Goal: Task Accomplishment & Management: Complete application form

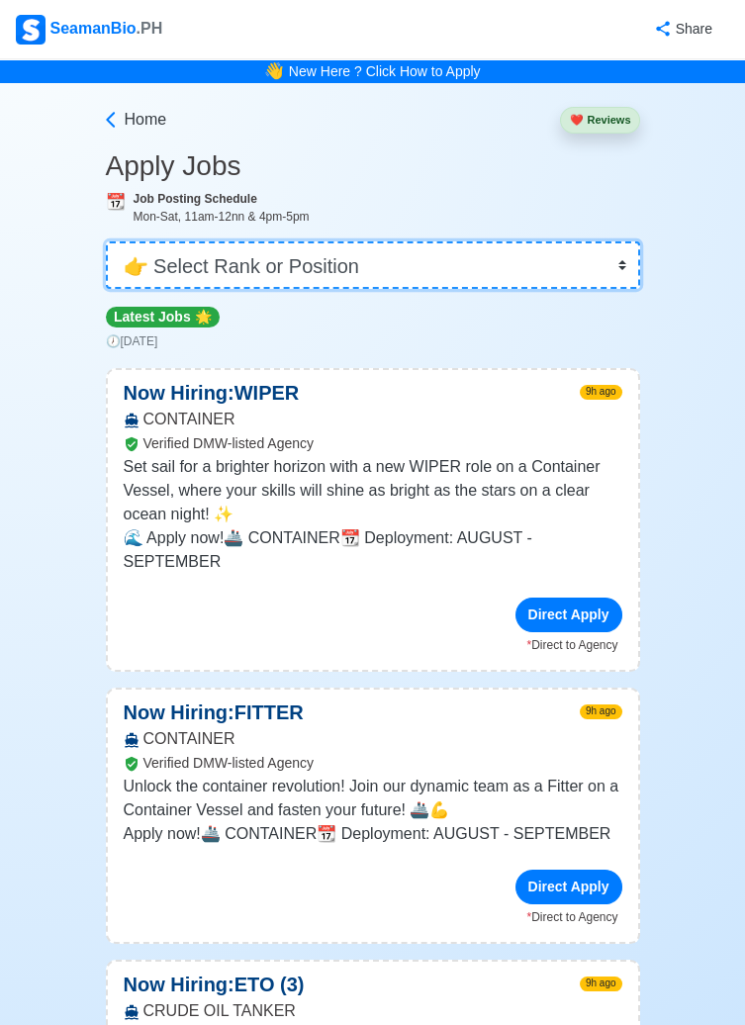
click at [602, 278] on select "👉 Select Rank or Position Master Chief Officer 2nd Officer 3rd Officer Junior O…" at bounding box center [373, 264] width 534 height 47
select select "Master"
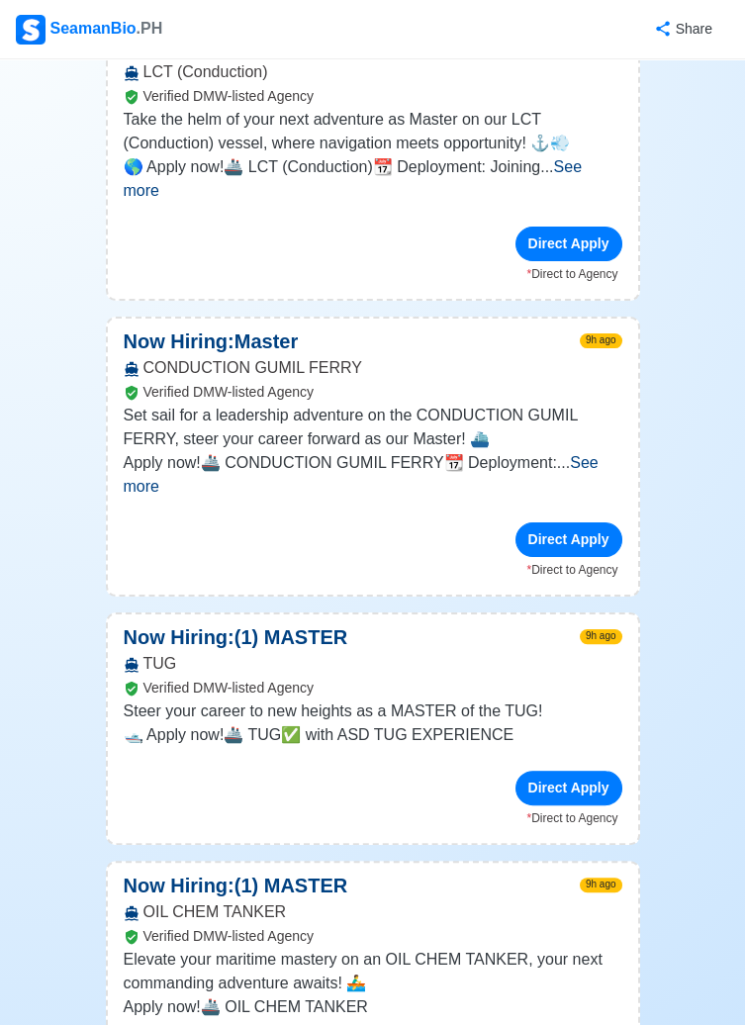
scroll to position [951, 0]
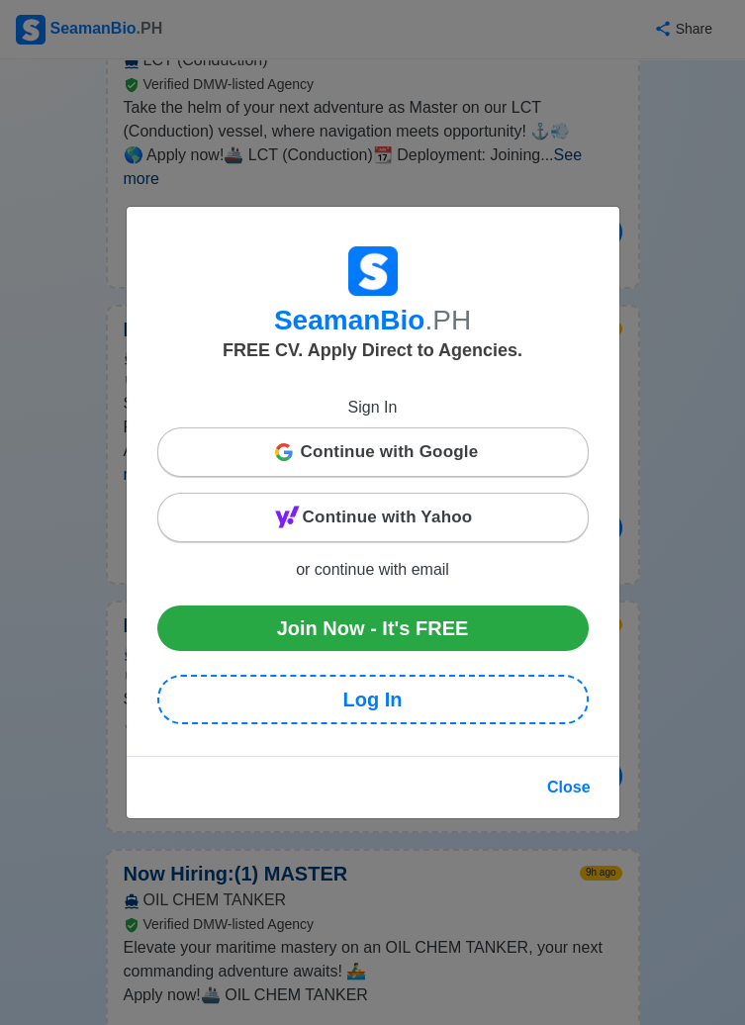
click at [423, 472] on span "Continue with Google" at bounding box center [390, 452] width 178 height 40
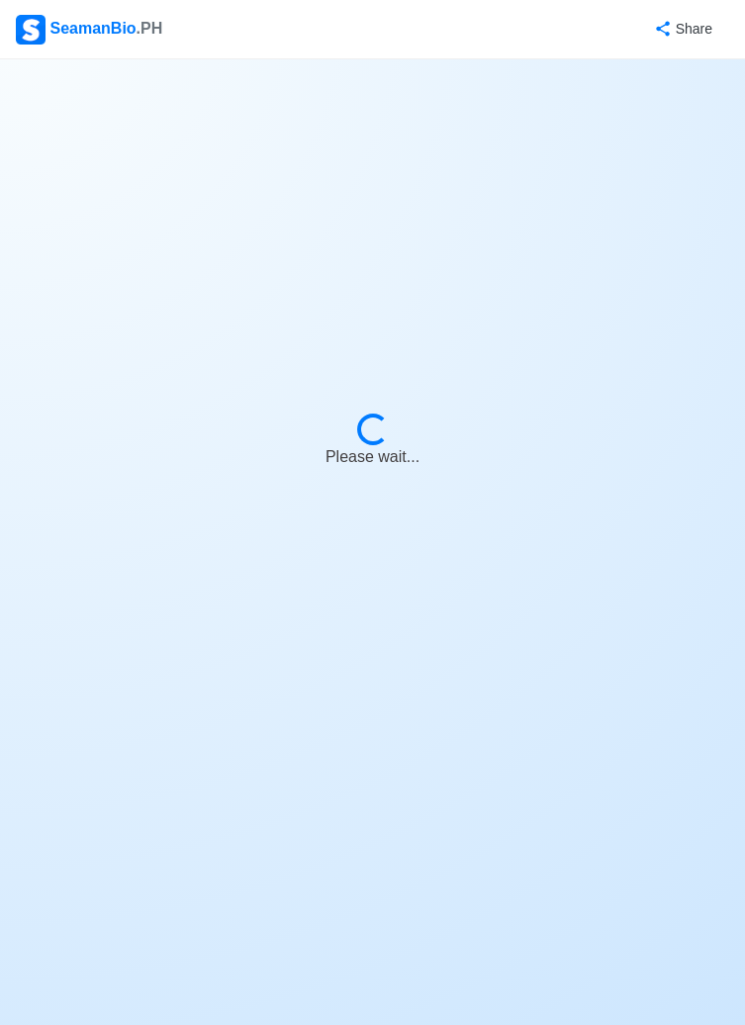
select select "Master"
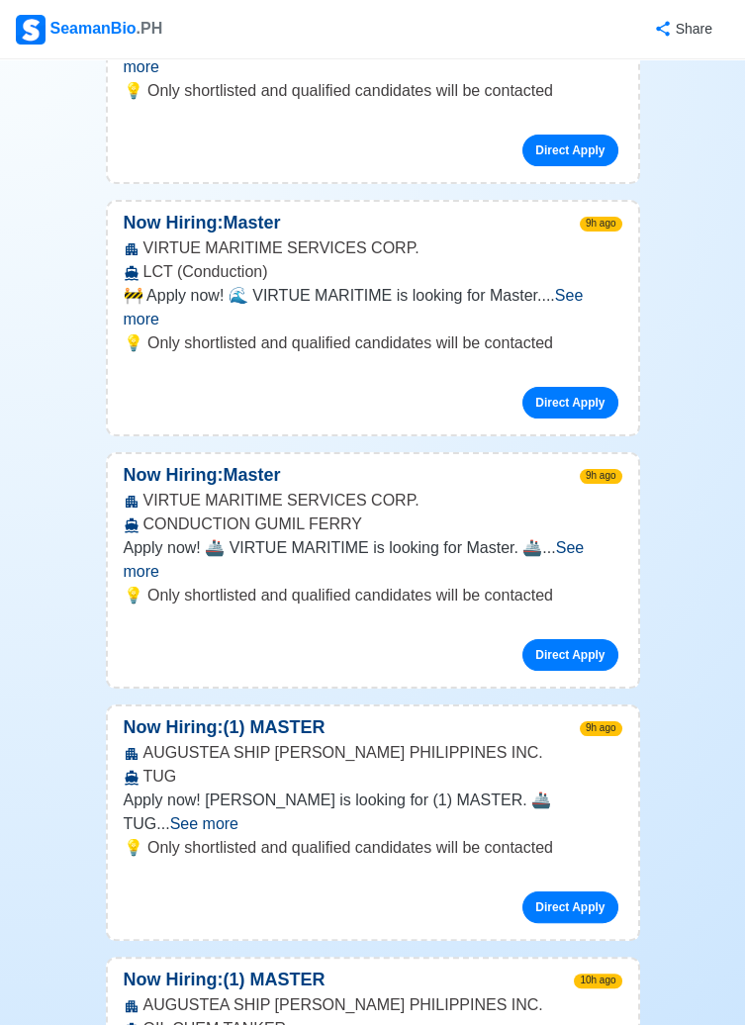
scroll to position [672, 0]
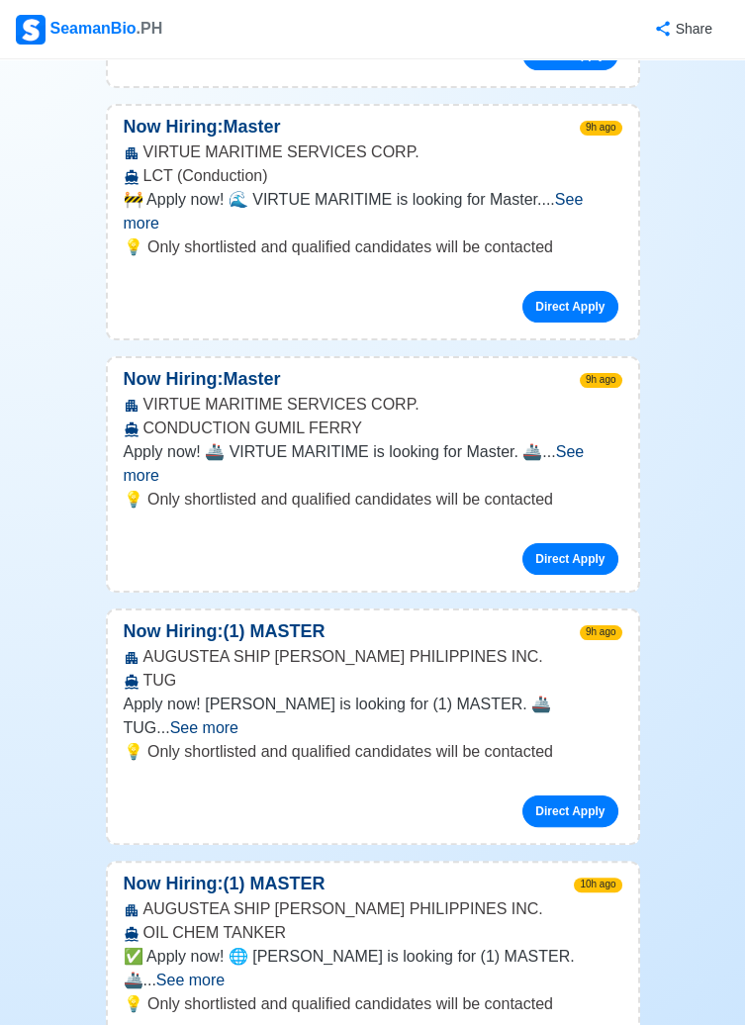
click at [225, 972] on span "See more" at bounding box center [190, 980] width 68 height 17
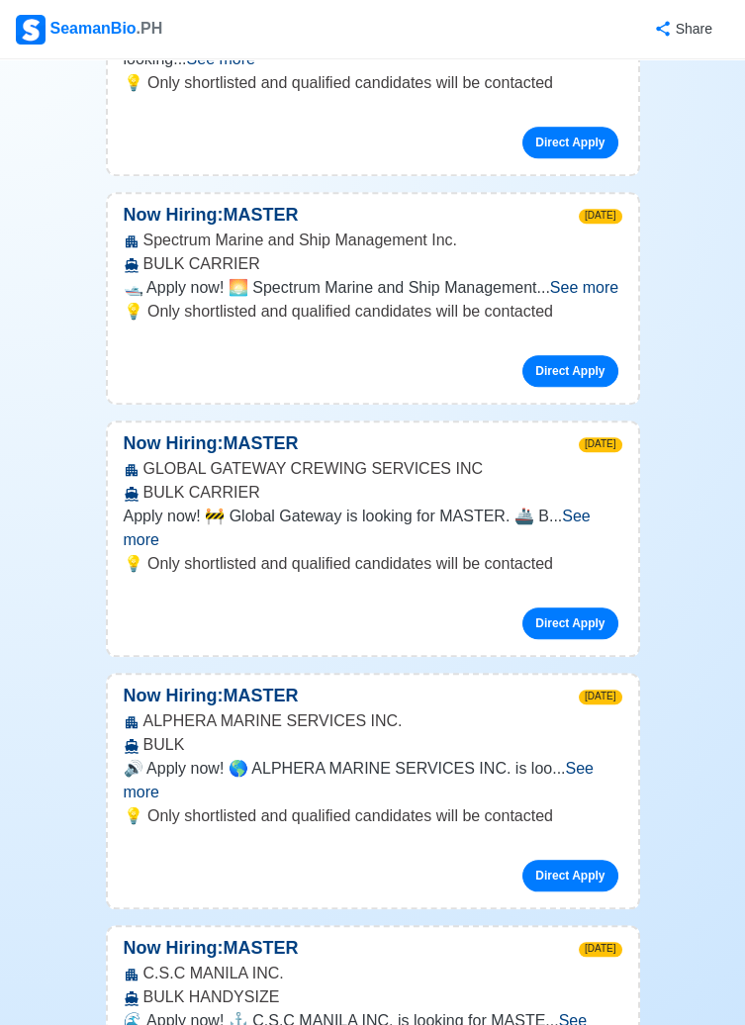
scroll to position [3289, 0]
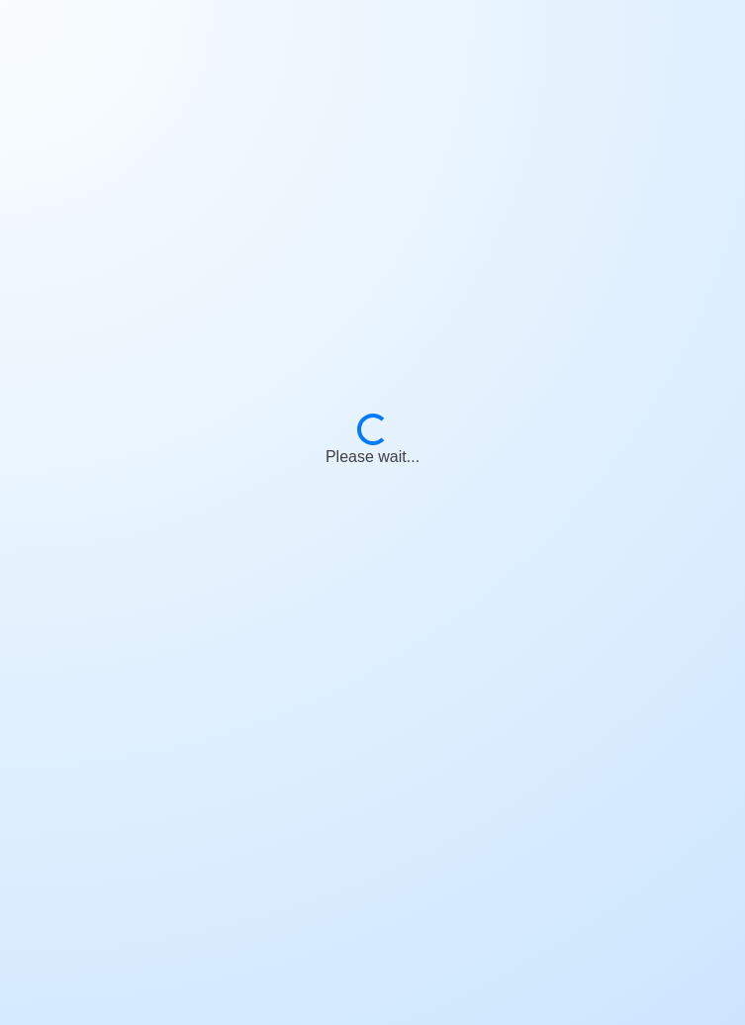
scroll to position [95, 0]
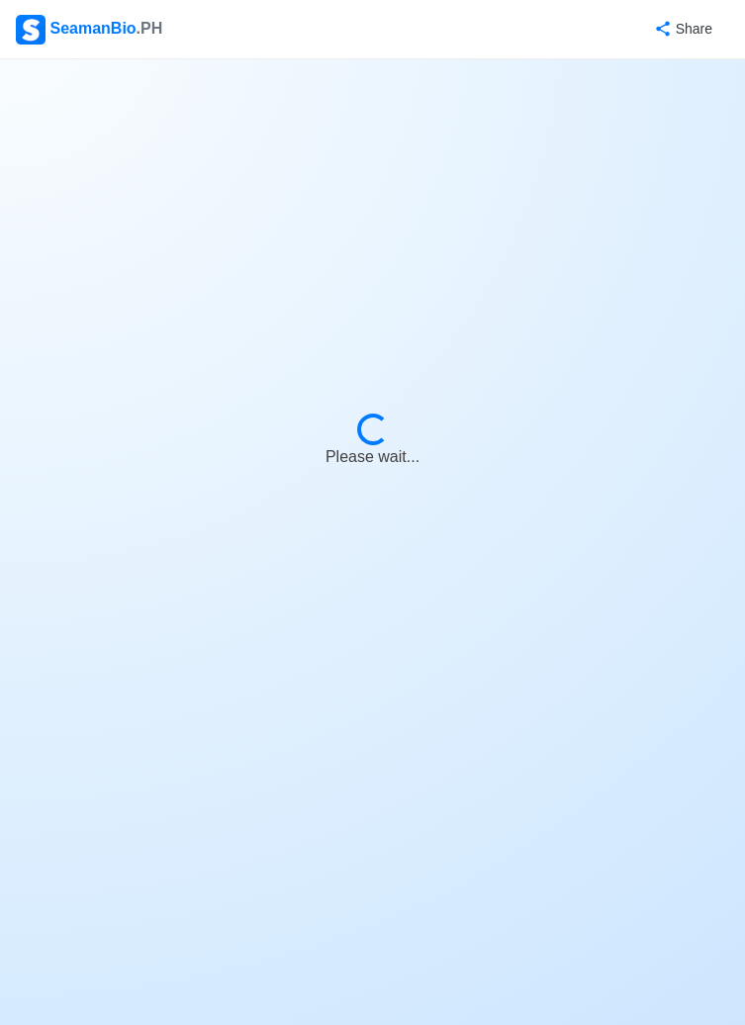
select select "Master"
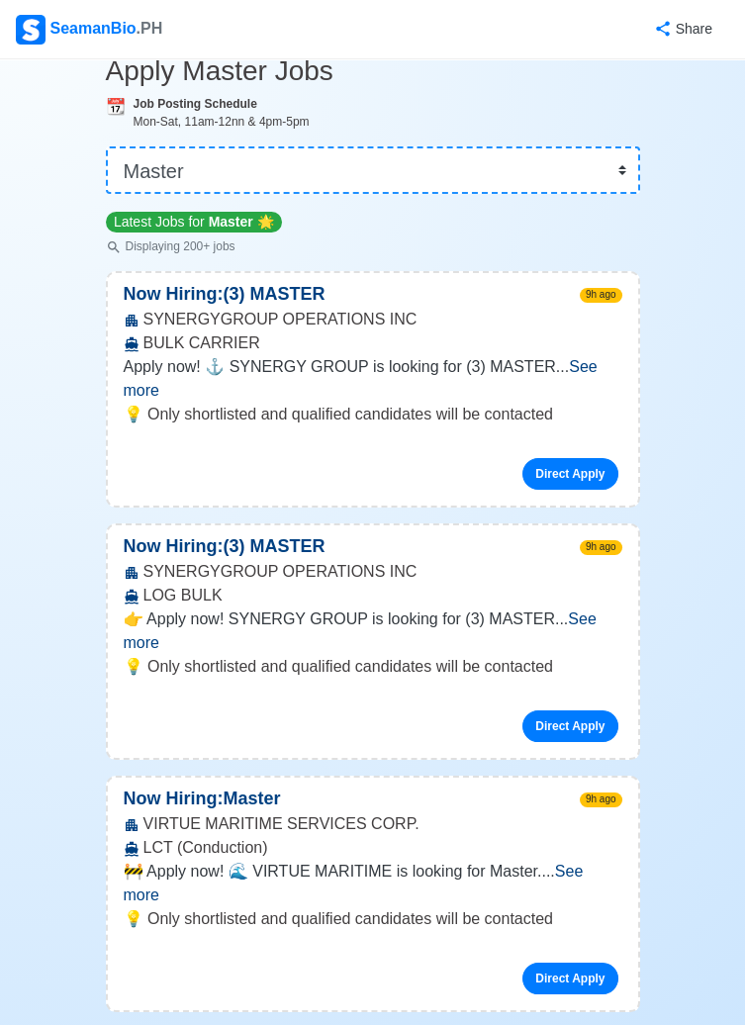
scroll to position [0, 0]
